Goal: Task Accomplishment & Management: Manage account settings

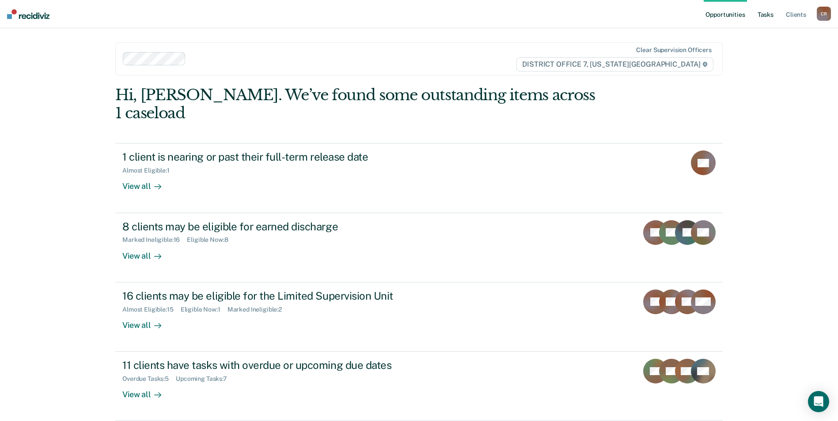
click at [767, 14] on link "Tasks" at bounding box center [765, 14] width 19 height 28
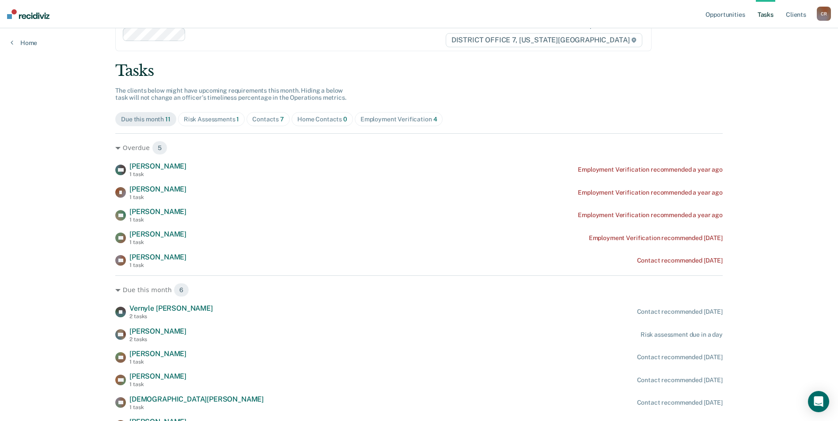
scroll to position [44, 0]
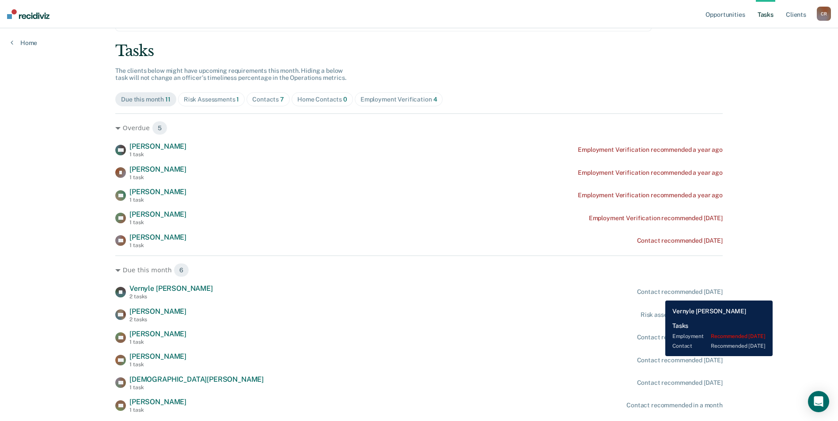
click at [659, 294] on div "Contact recommended [DATE]" at bounding box center [680, 292] width 86 height 8
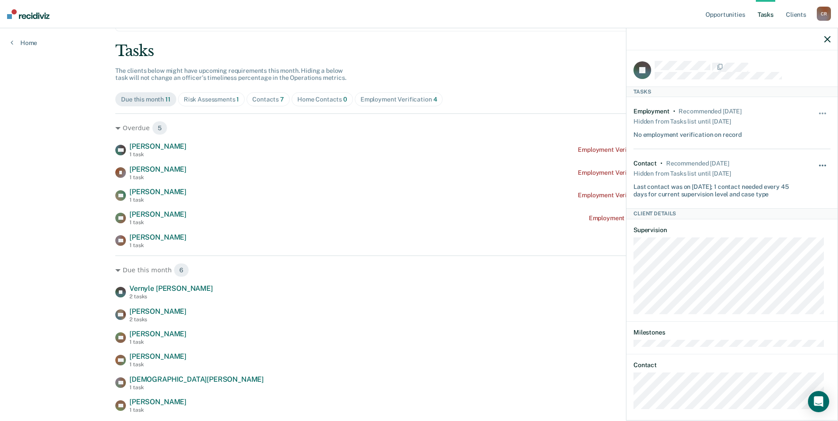
click at [816, 163] on button "button" at bounding box center [823, 170] width 15 height 14
click at [775, 219] on button "30 days" at bounding box center [799, 222] width 64 height 14
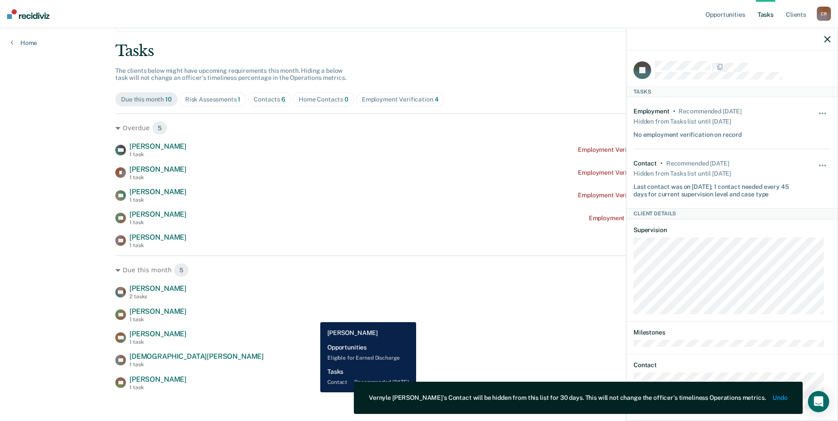
scroll to position [49, 0]
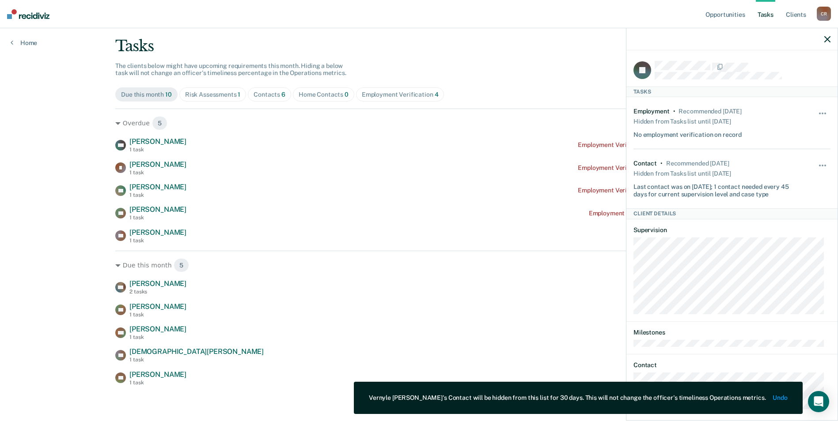
click at [826, 39] on icon "button" at bounding box center [827, 39] width 6 height 6
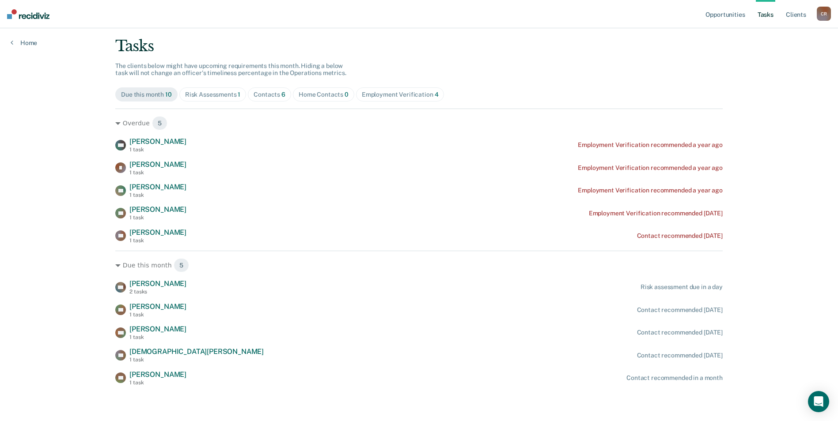
click at [213, 100] on span "Risk Assessments 1" at bounding box center [212, 94] width 67 height 14
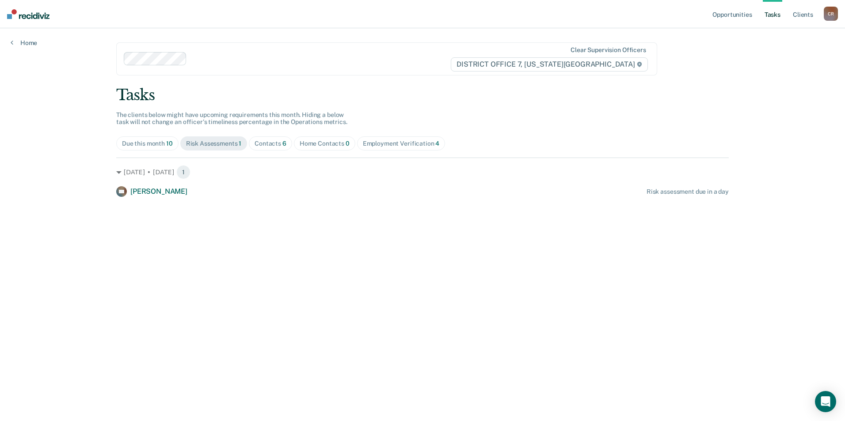
click at [270, 146] on div "Contacts 6" at bounding box center [270, 144] width 32 height 8
